Goal: Task Accomplishment & Management: Complete application form

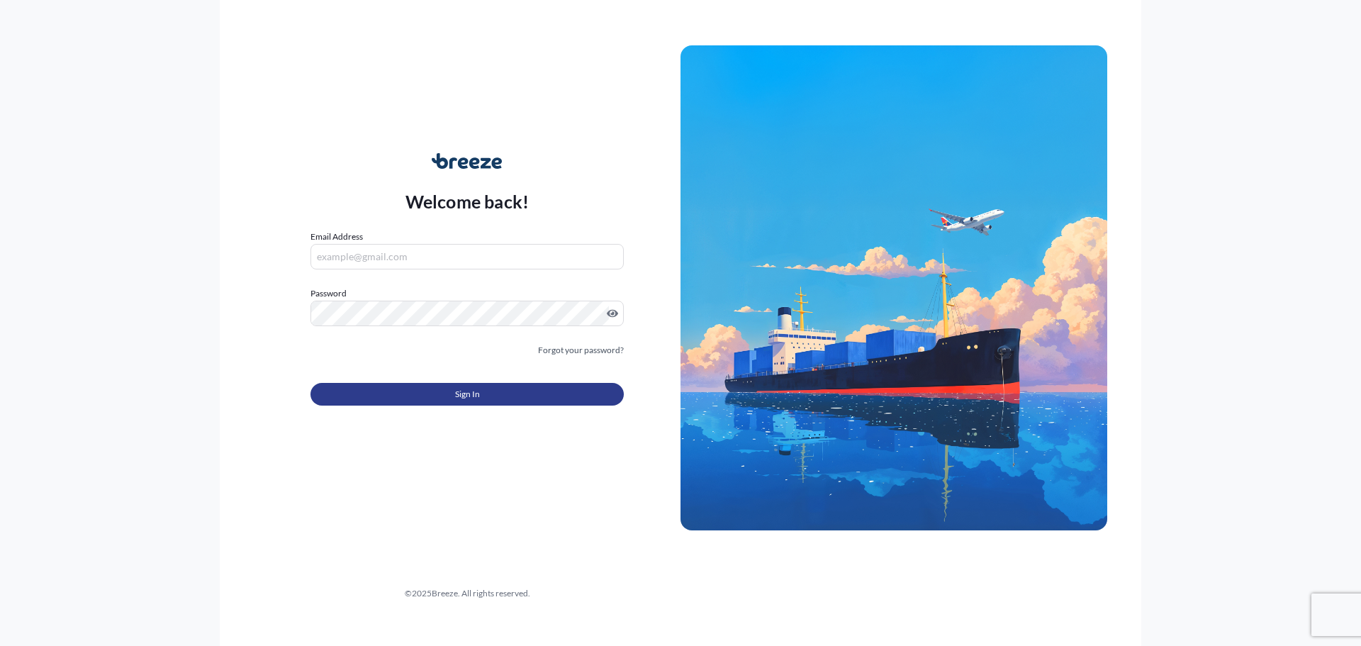
type input "[EMAIL_ADDRESS][DOMAIN_NAME]"
click at [456, 393] on button "Sign In" at bounding box center [466, 394] width 313 height 23
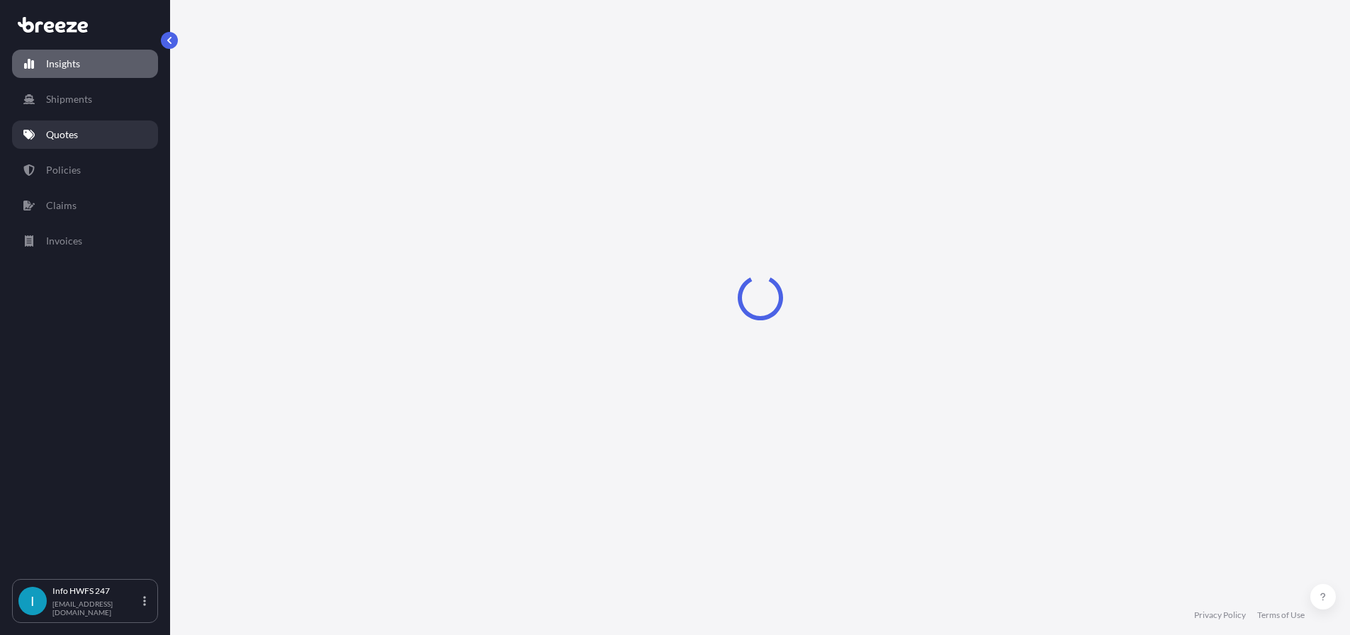
select select "2025"
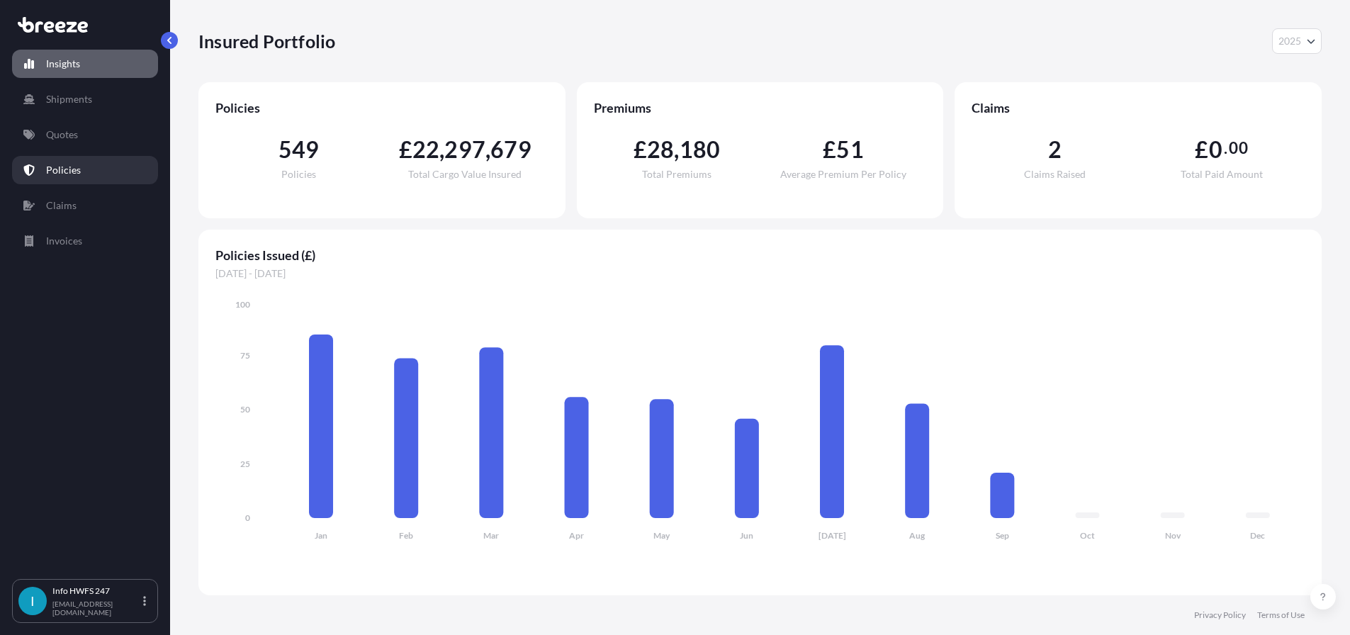
click at [77, 176] on p "Policies" at bounding box center [63, 170] width 35 height 14
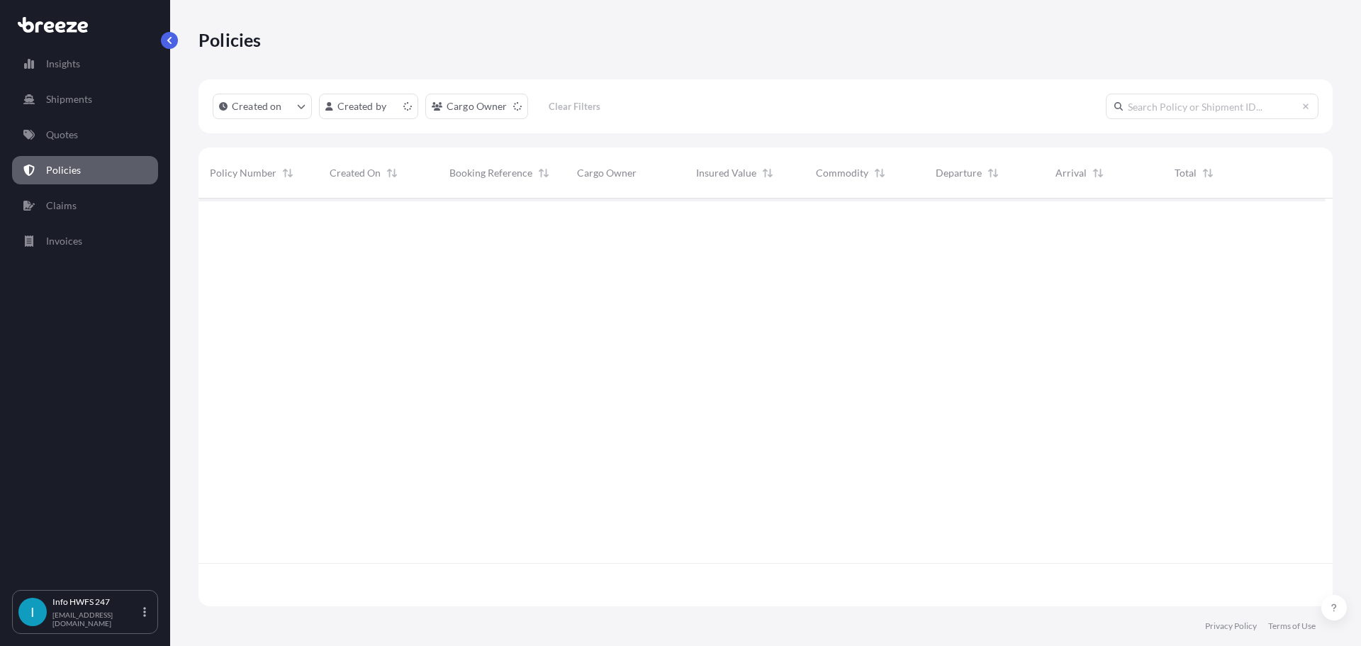
scroll to position [390, 1116]
click at [1170, 119] on input "text" at bounding box center [1211, 107] width 213 height 26
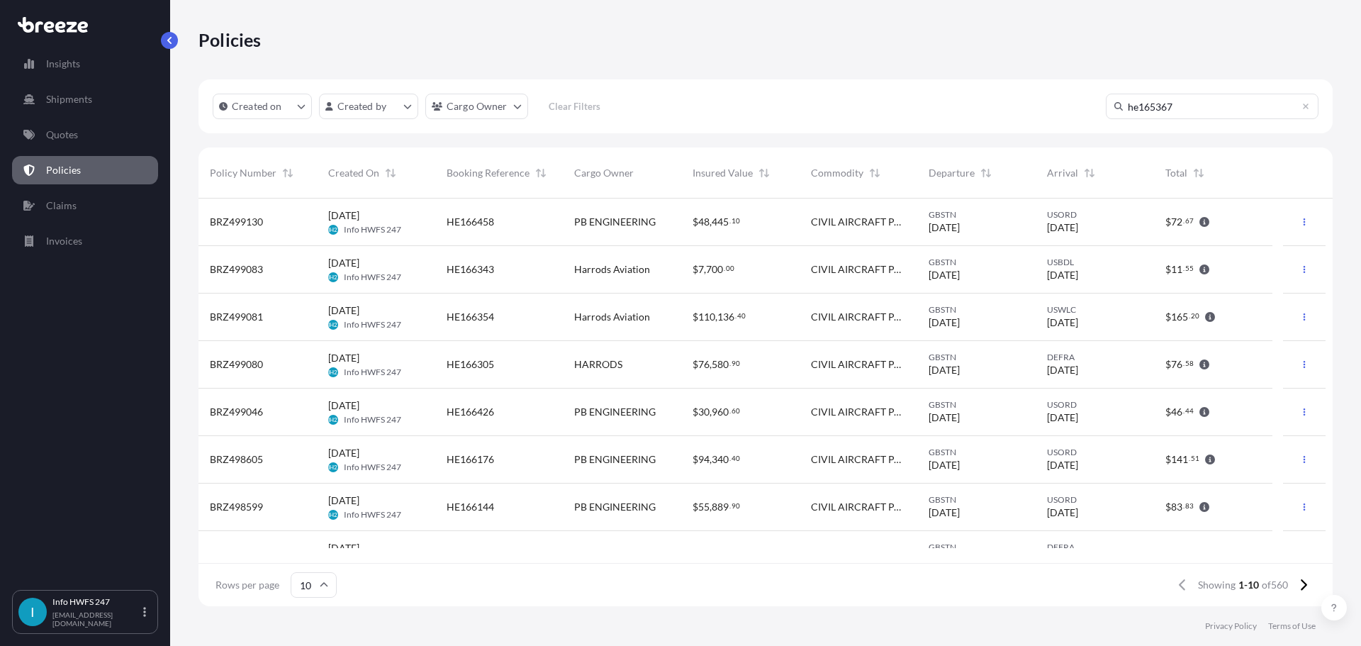
type input "he165367"
click at [612, 229] on span "PB ENGINEERING" at bounding box center [614, 222] width 81 height 14
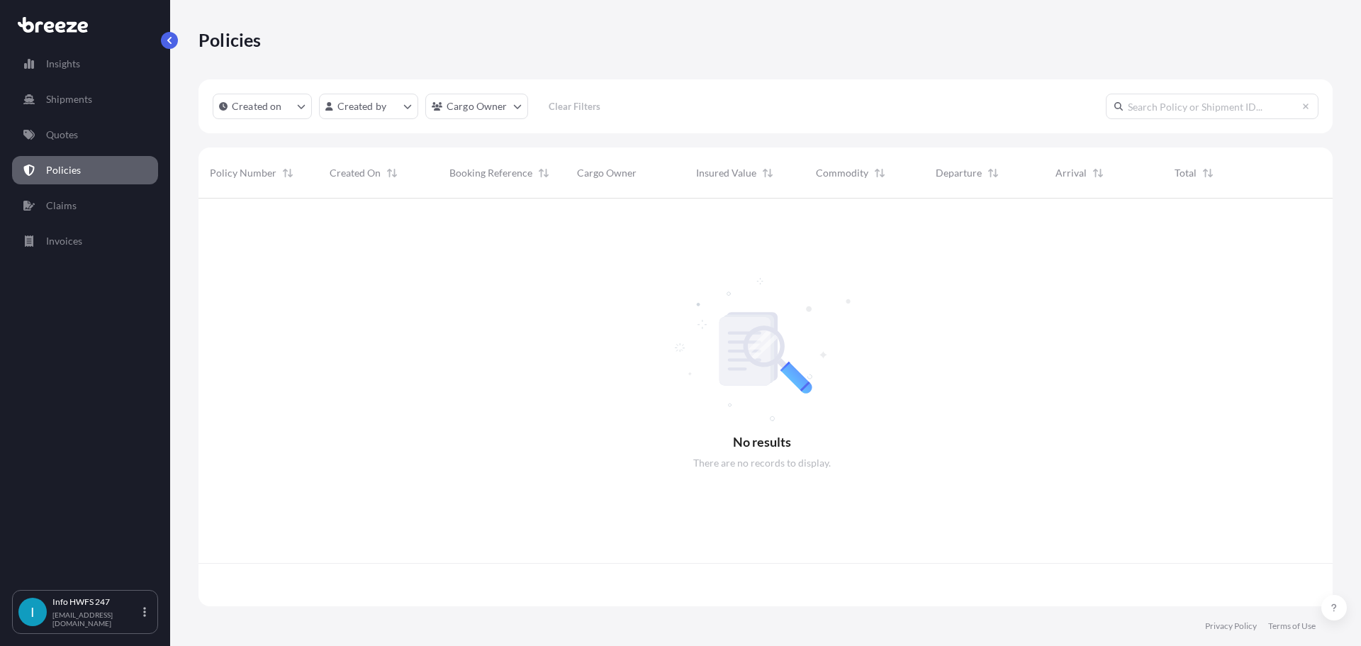
scroll to position [390, 1116]
click at [1169, 118] on input "text" at bounding box center [1211, 107] width 213 height 26
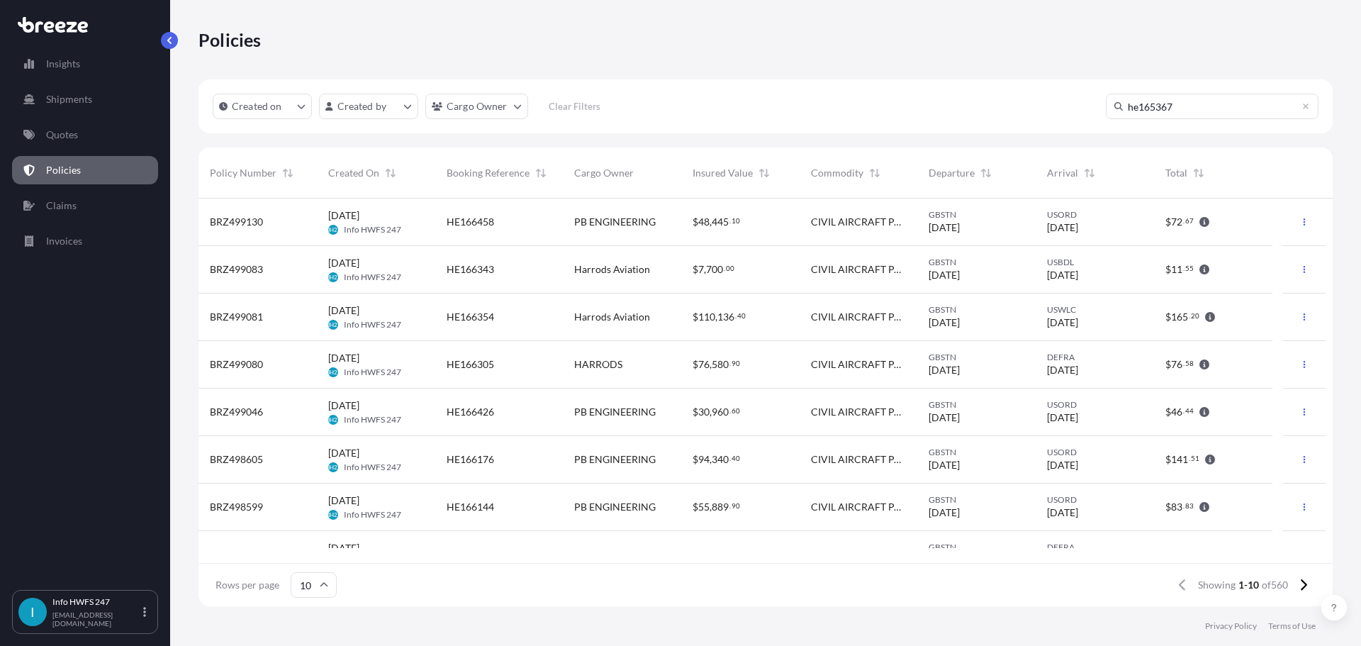
click at [1193, 113] on input "he165367" at bounding box center [1211, 107] width 213 height 26
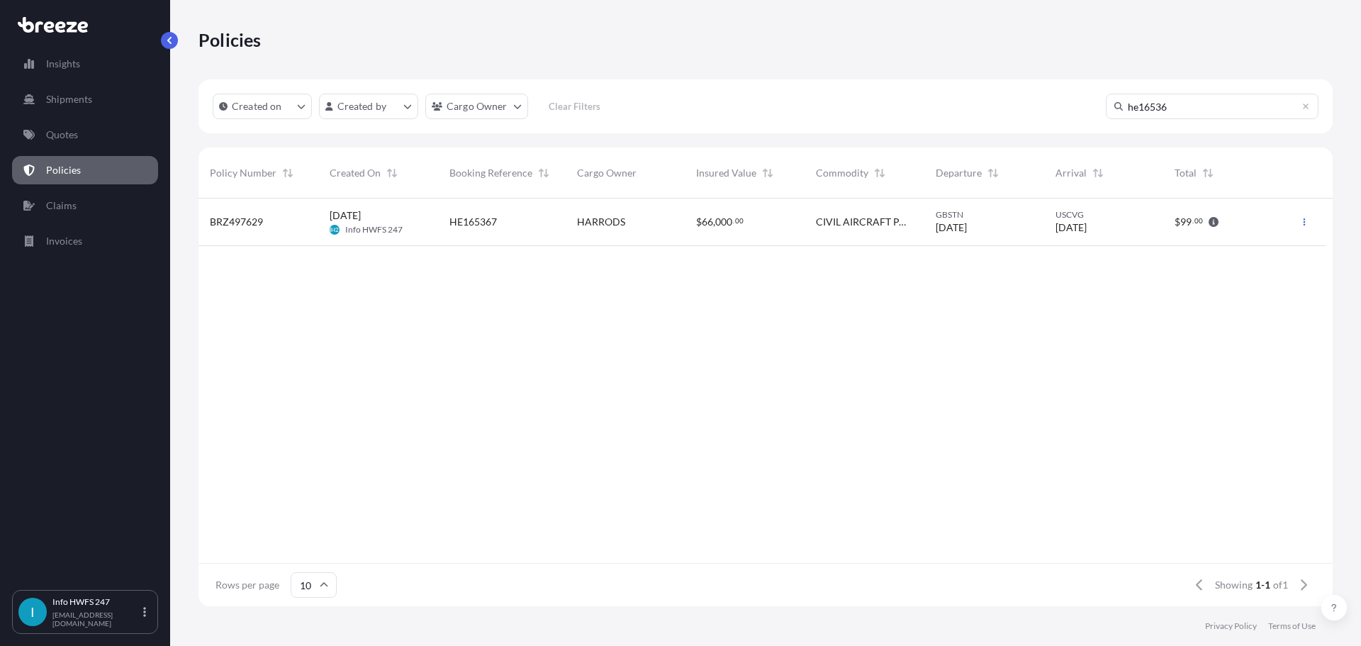
type input "he16536"
click at [864, 229] on span "CIVIL AIRCRAFT PART TRANSPONDER VHF" at bounding box center [864, 222] width 97 height 14
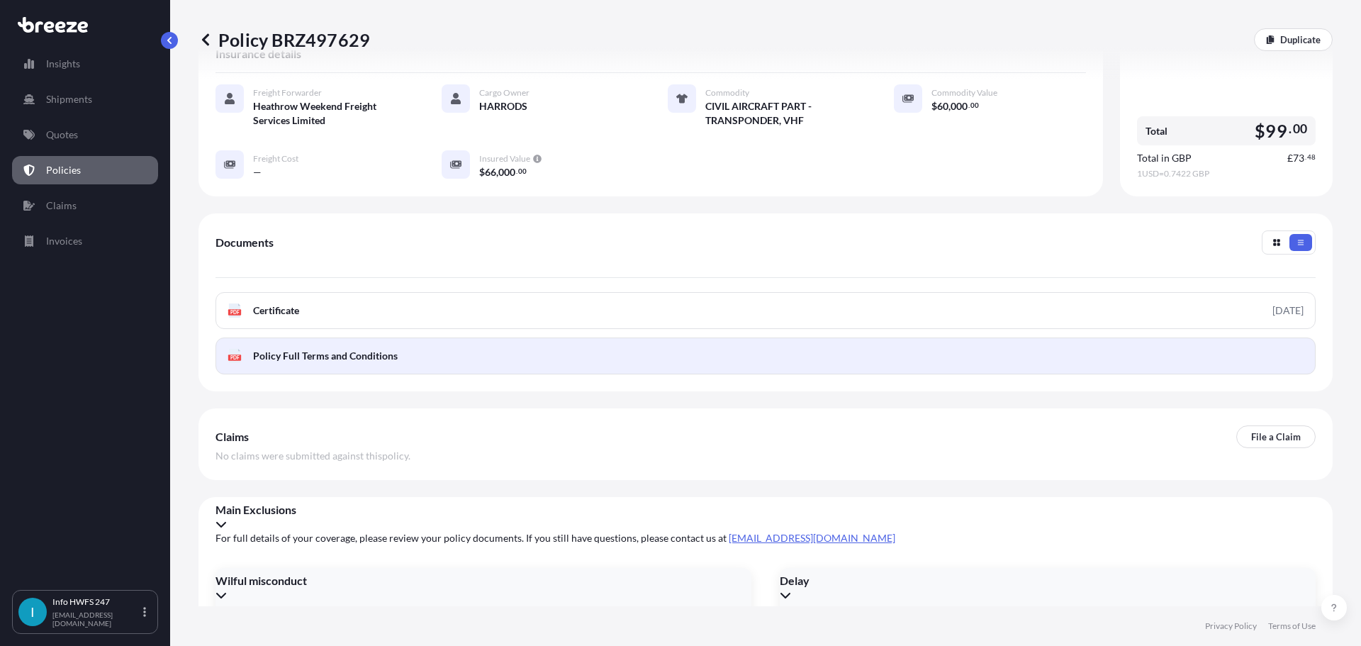
scroll to position [286, 0]
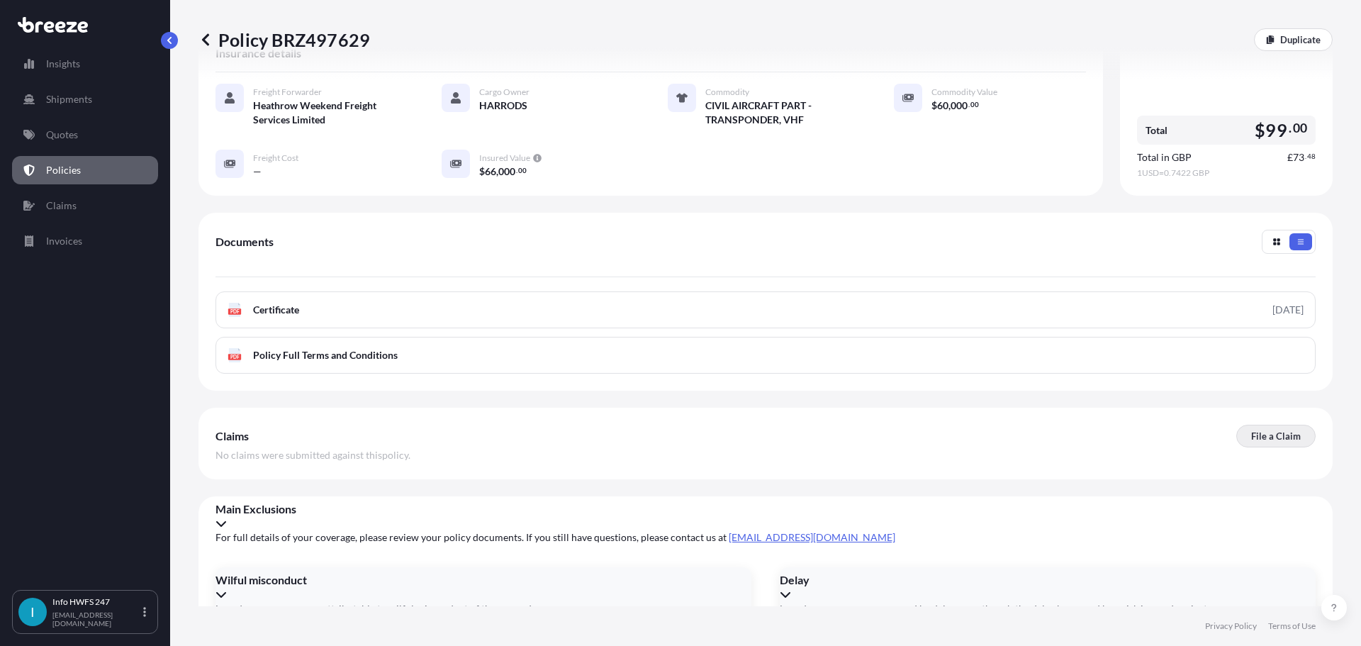
click at [1251, 443] on p "File a Claim" at bounding box center [1276, 436] width 50 height 14
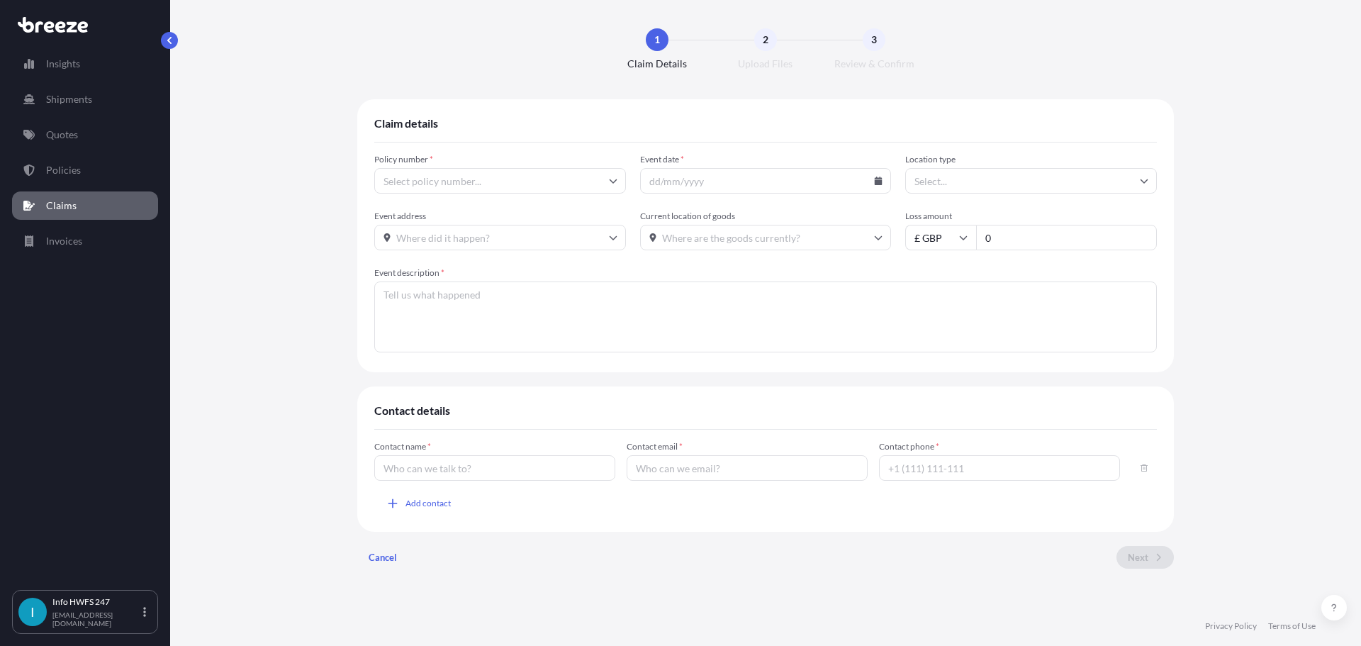
type input "BRZ497629"
click at [669, 192] on input "Event date *" at bounding box center [766, 181] width 252 height 26
click at [882, 185] on icon at bounding box center [878, 180] width 8 height 9
click at [811, 283] on button "5" at bounding box center [814, 271] width 23 height 23
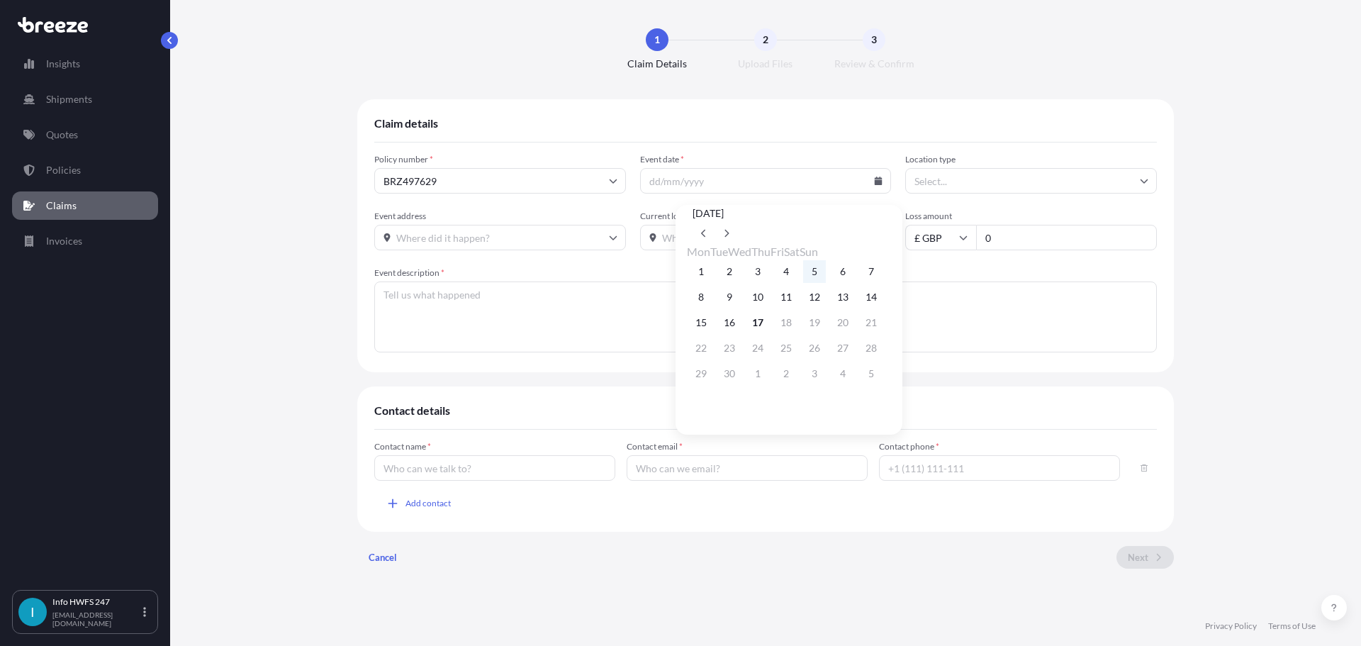
type input "[DATE]"
click at [976, 191] on input "Location type" at bounding box center [1031, 181] width 252 height 26
click at [981, 252] on div "Warehouse" at bounding box center [1058, 255] width 273 height 27
type input "Warehouse"
click at [430, 250] on input "Event address" at bounding box center [500, 238] width 252 height 26
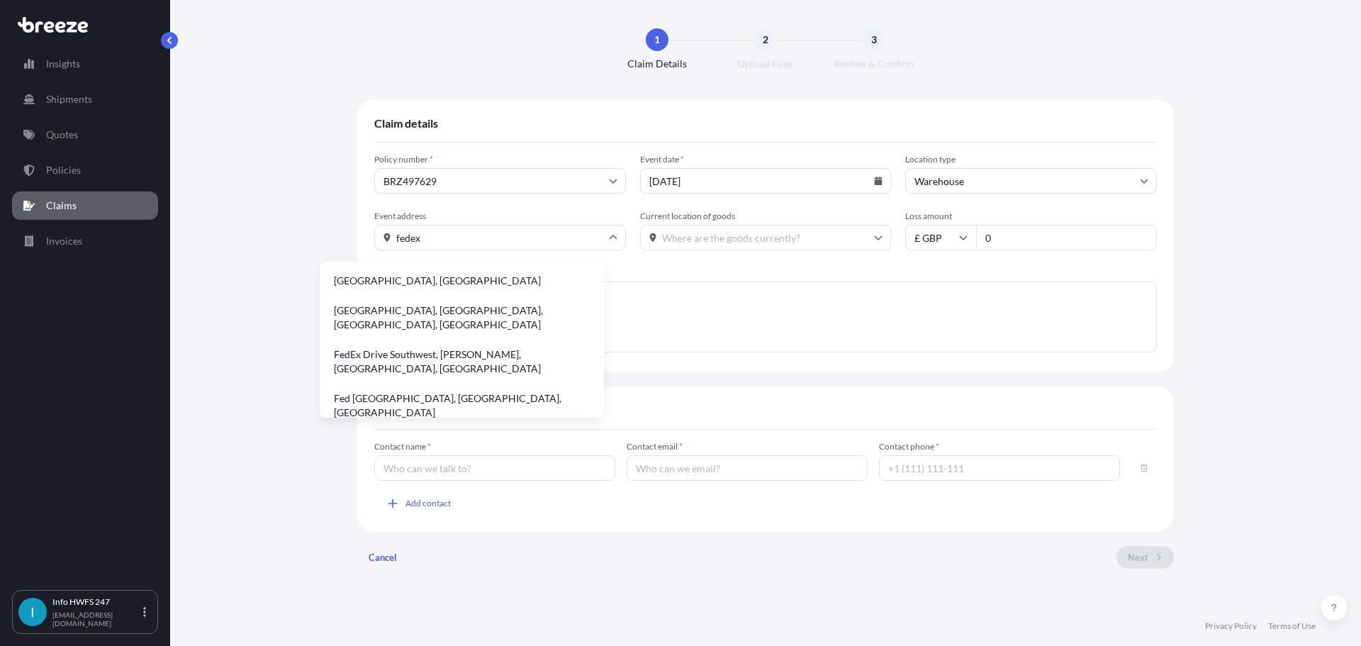
drag, startPoint x: 390, startPoint y: 239, endPoint x: 320, endPoint y: 236, distance: 69.5
click at [374, 236] on input "fedex" at bounding box center [500, 238] width 252 height 26
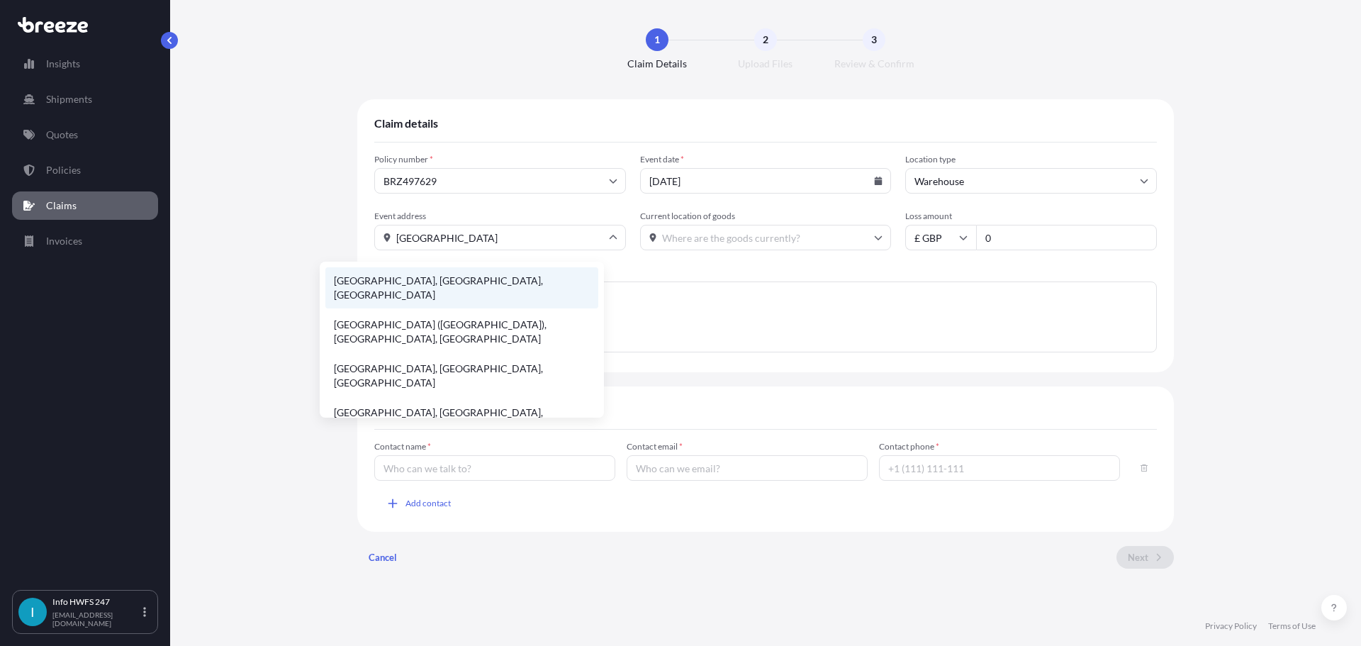
click at [401, 281] on li "[GEOGRAPHIC_DATA], [GEOGRAPHIC_DATA], [GEOGRAPHIC_DATA]" at bounding box center [461, 287] width 273 height 41
type input "[GEOGRAPHIC_DATA], [GEOGRAPHIC_DATA], [GEOGRAPHIC_DATA]"
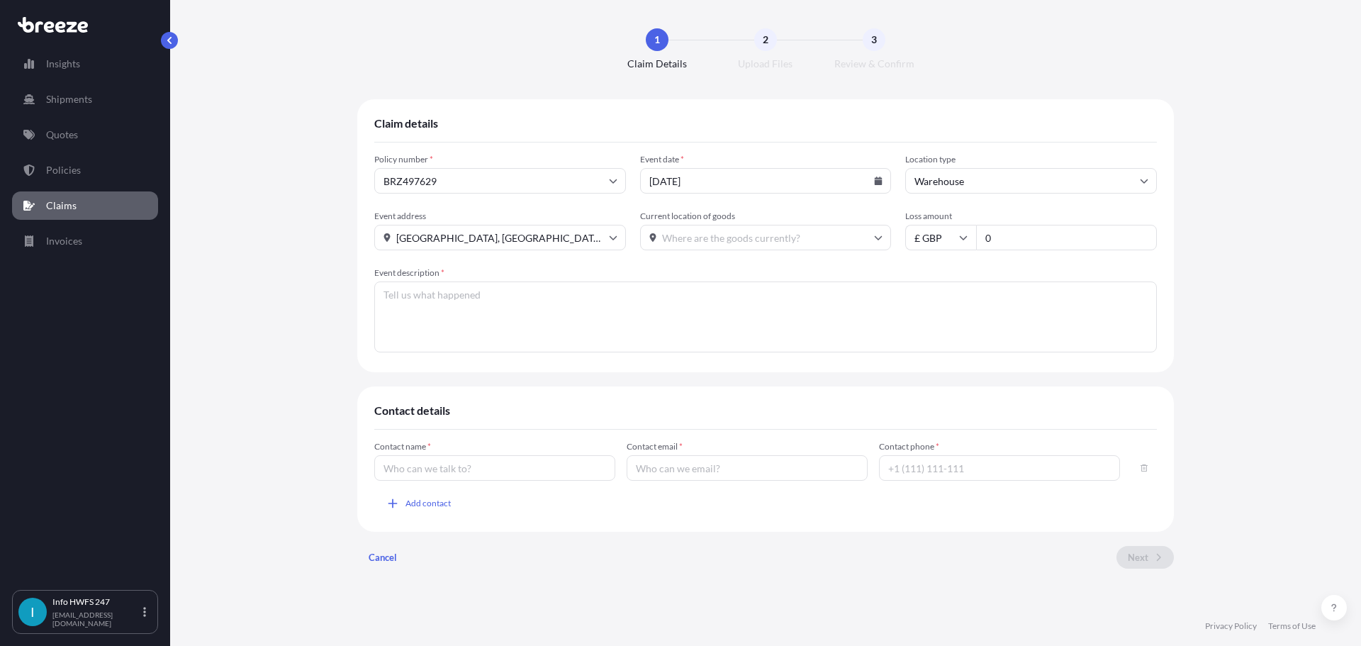
scroll to position [0, 0]
click at [693, 250] on input "Current location of goods" at bounding box center [766, 238] width 252 height 26
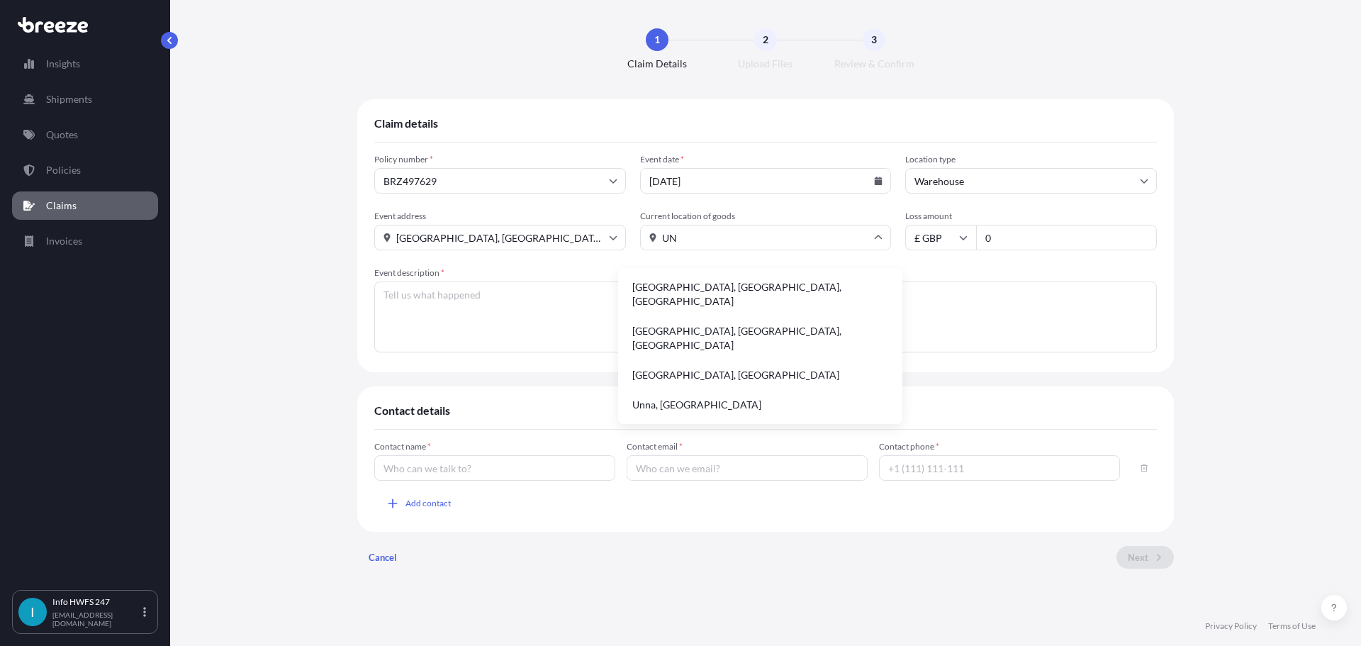
type input "U"
click at [701, 285] on li "[GEOGRAPHIC_DATA], [GEOGRAPHIC_DATA], [GEOGRAPHIC_DATA]" at bounding box center [760, 294] width 273 height 41
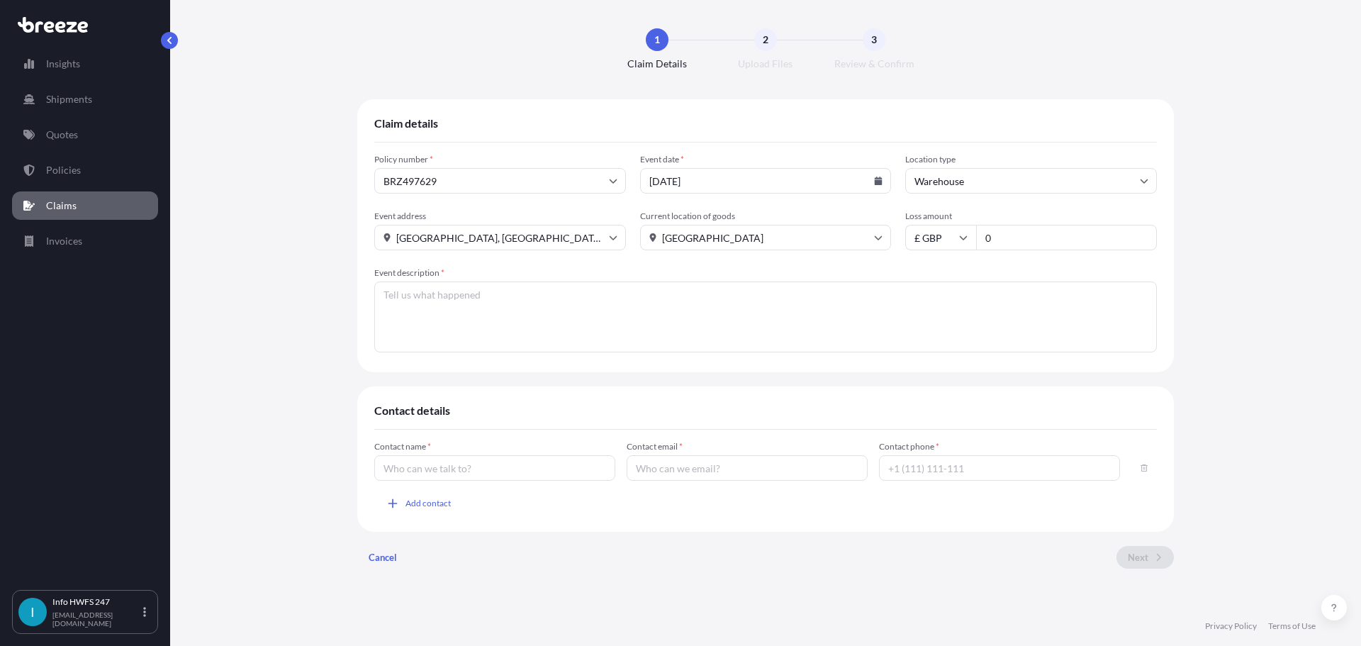
type input "[GEOGRAPHIC_DATA], [GEOGRAPHIC_DATA], [GEOGRAPHIC_DATA]"
click at [1044, 250] on input "0" at bounding box center [1066, 238] width 181 height 26
type input "60000"
click at [480, 309] on textarea "Event description *" at bounding box center [765, 316] width 782 height 71
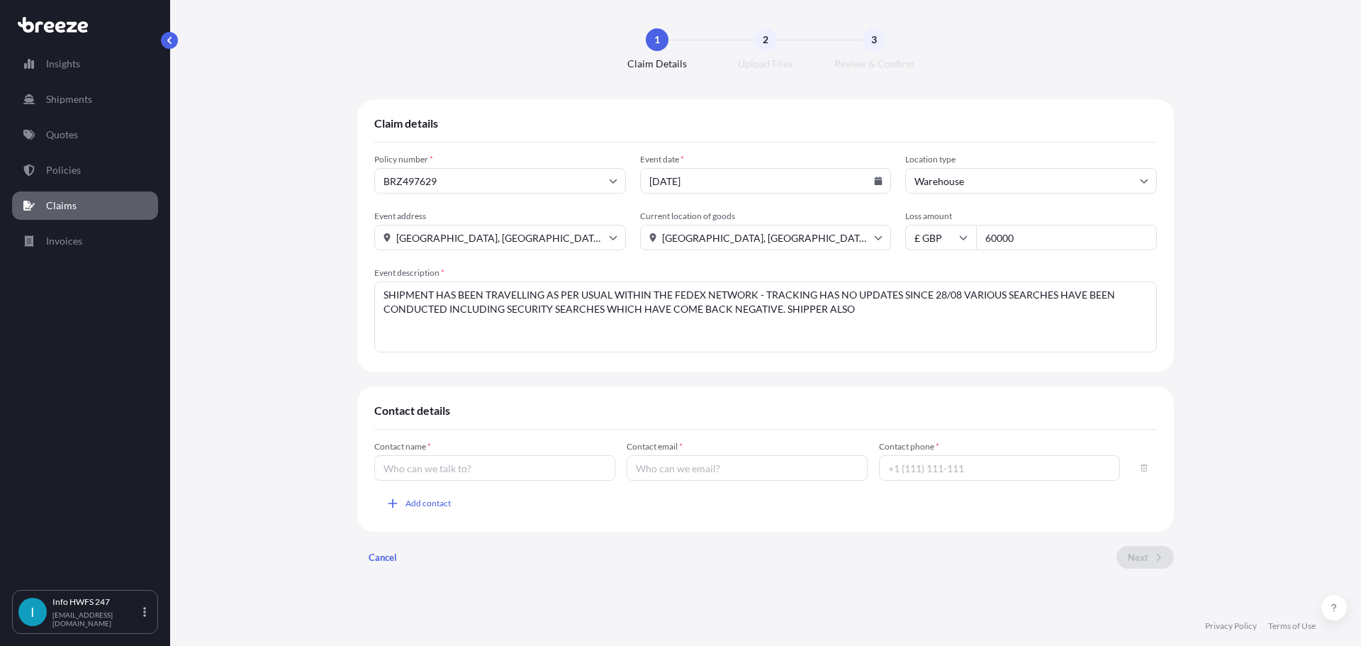
type textarea "SHIPMENT HAS BEEN TRAVELLING AS PER USUAL WITHIN THE FEDEX NETWORK - TRACKING H…"
